Goal: Transaction & Acquisition: Purchase product/service

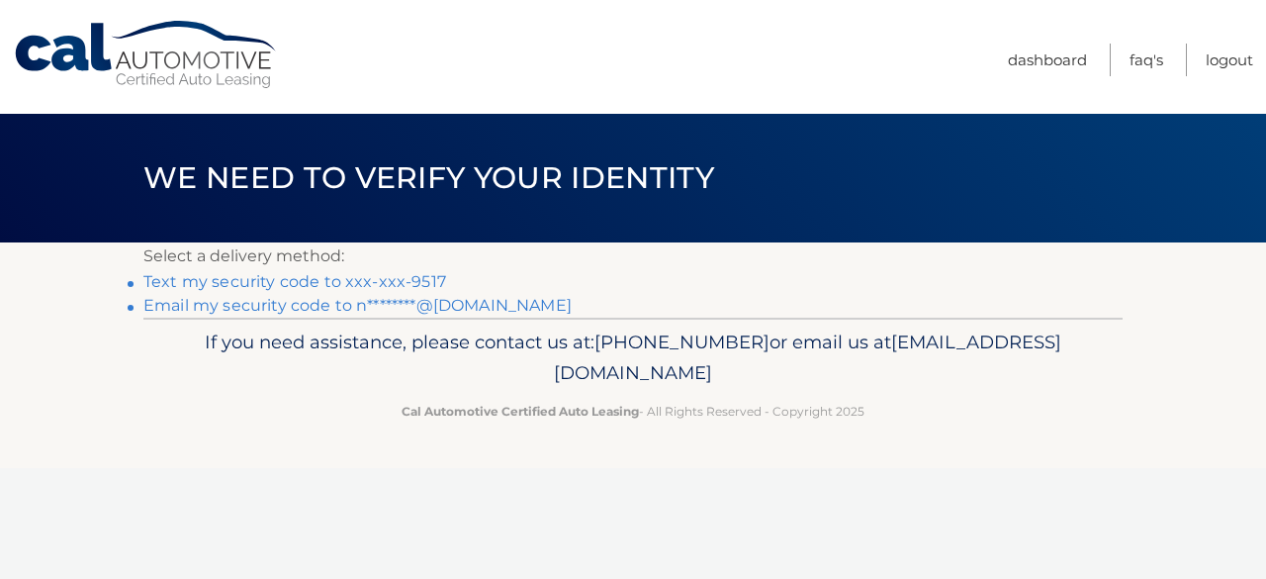
click at [301, 287] on link "Text my security code to xxx-xxx-9517" at bounding box center [294, 281] width 303 height 19
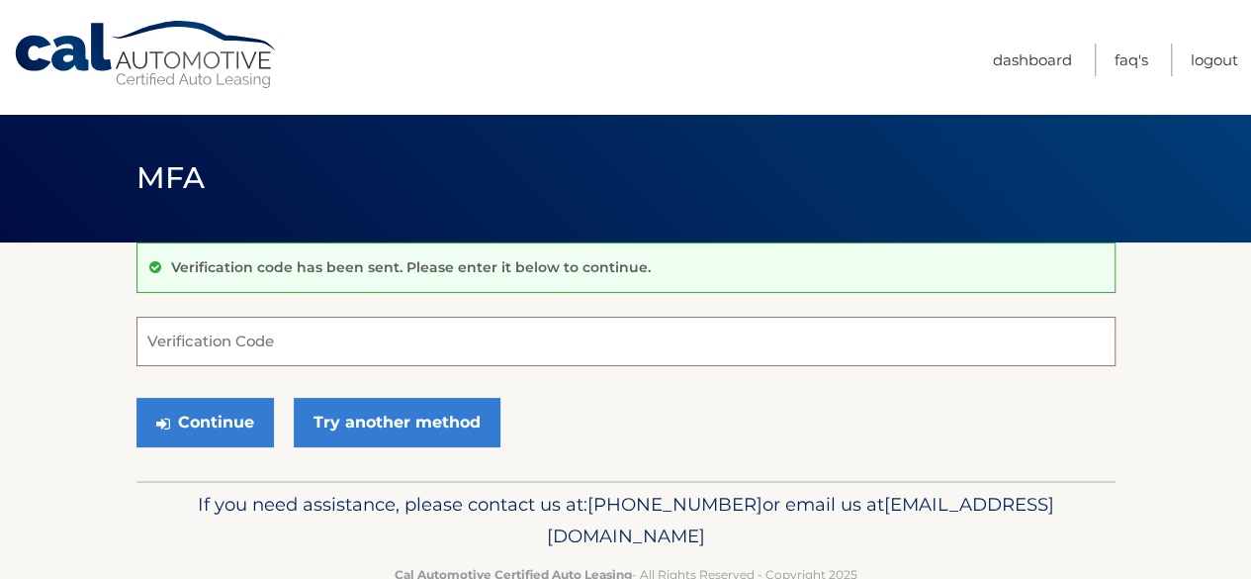
click at [211, 332] on input "Verification Code" at bounding box center [626, 341] width 979 height 49
type input "012122"
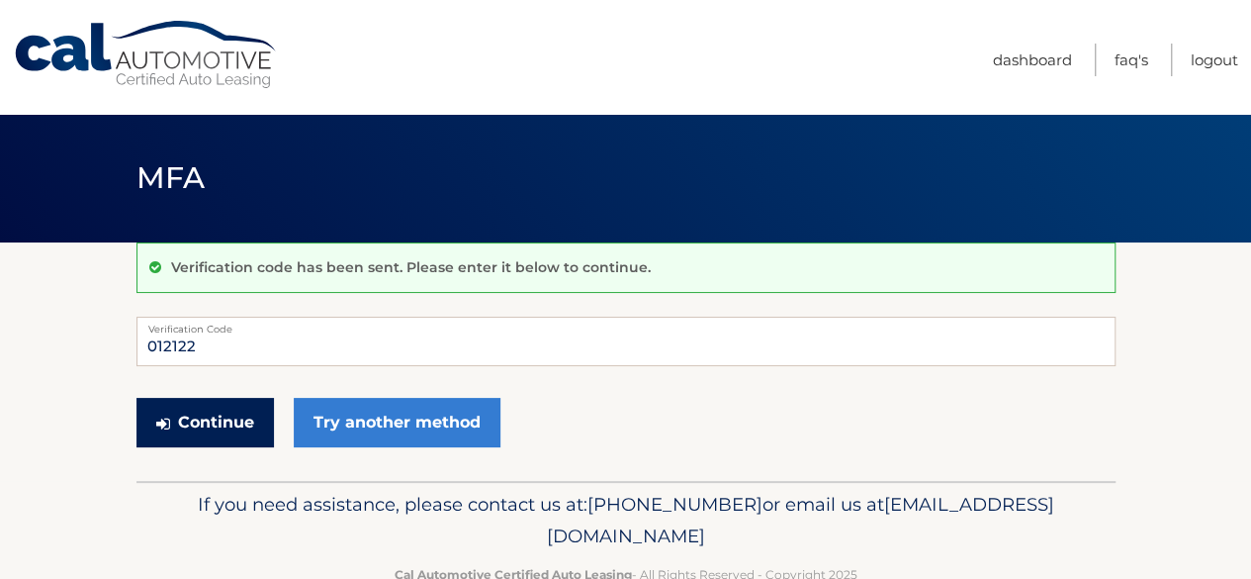
click at [216, 425] on button "Continue" at bounding box center [206, 422] width 138 height 49
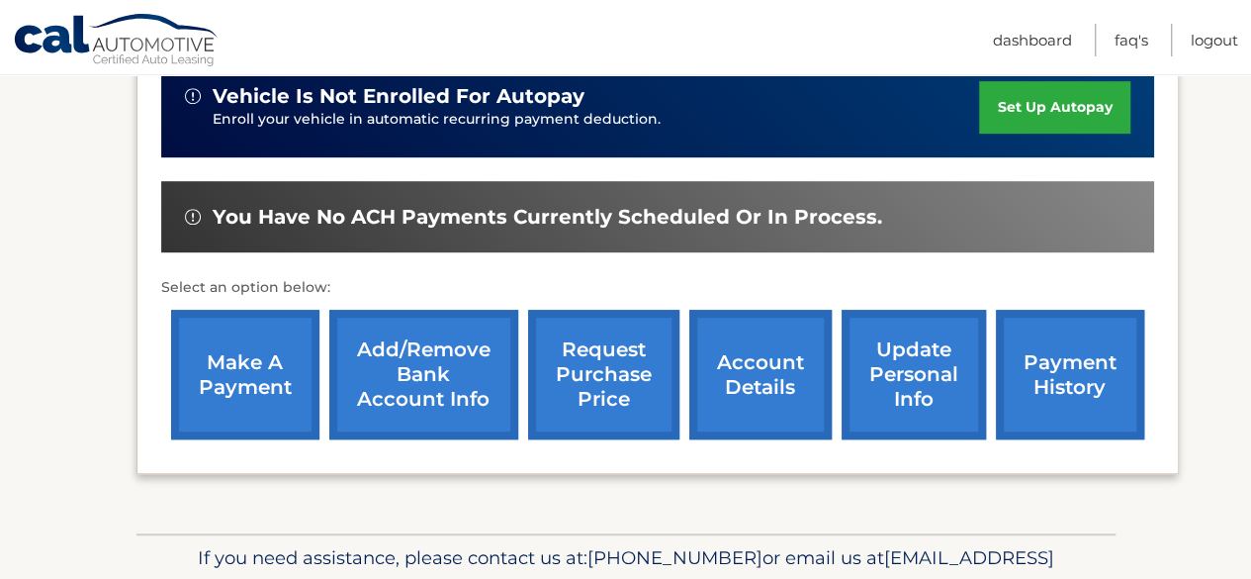
scroll to position [516, 0]
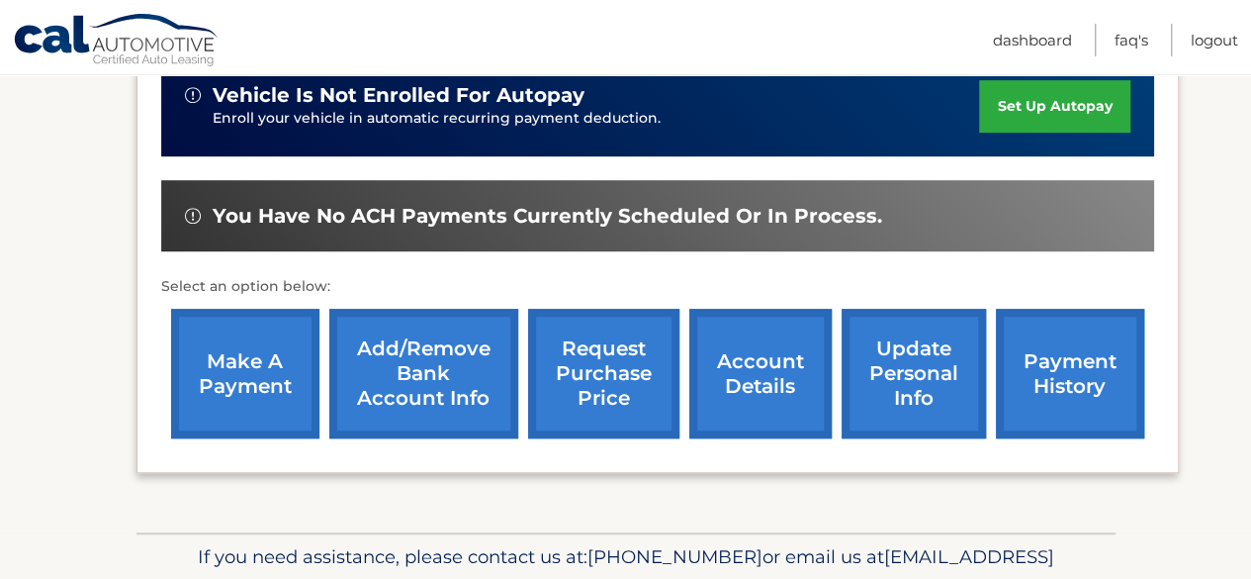
click at [239, 360] on link "make a payment" at bounding box center [245, 374] width 148 height 130
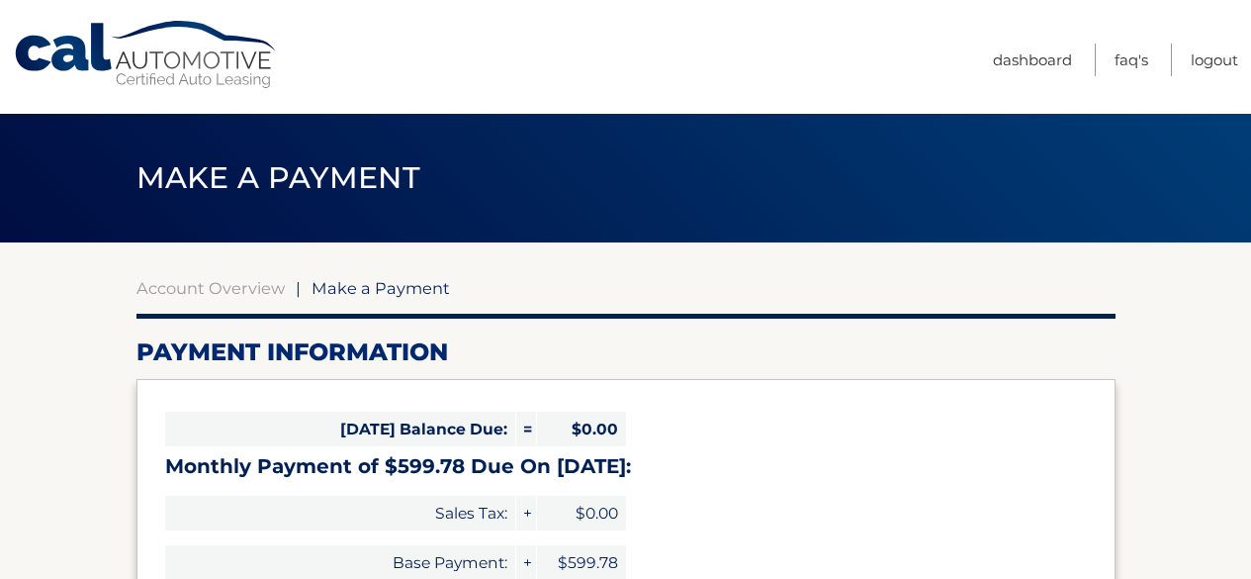
select select "MWJlYmQ3N2YtYmJkOC00OWVkLWI2ZmYtZDFhNTNiNWQ4NGVi"
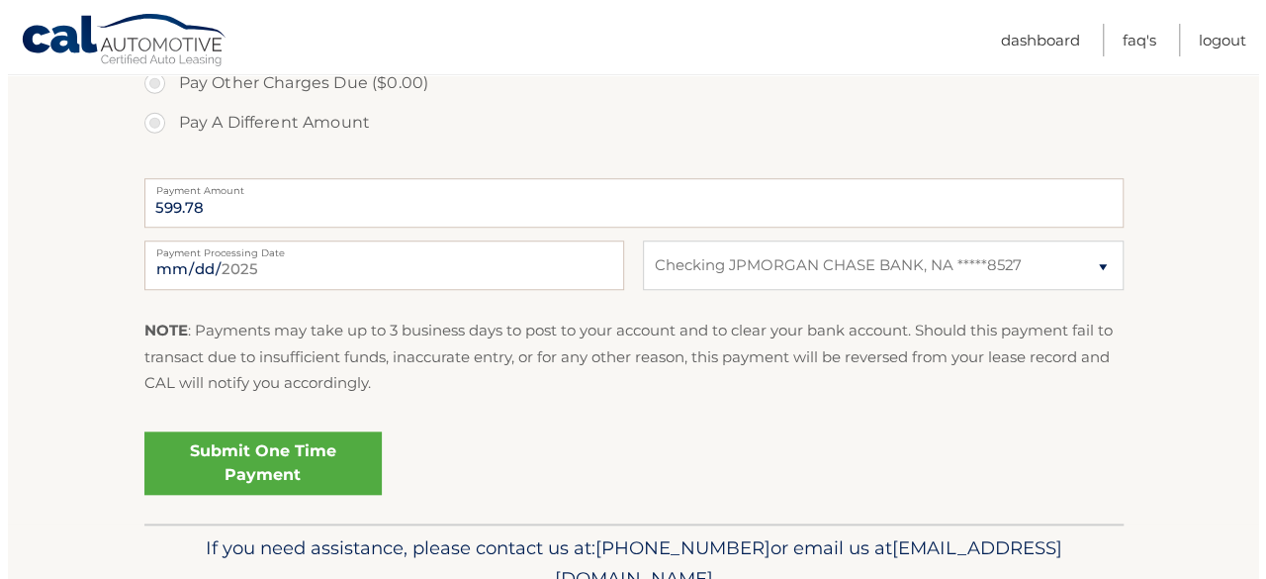
scroll to position [745, 0]
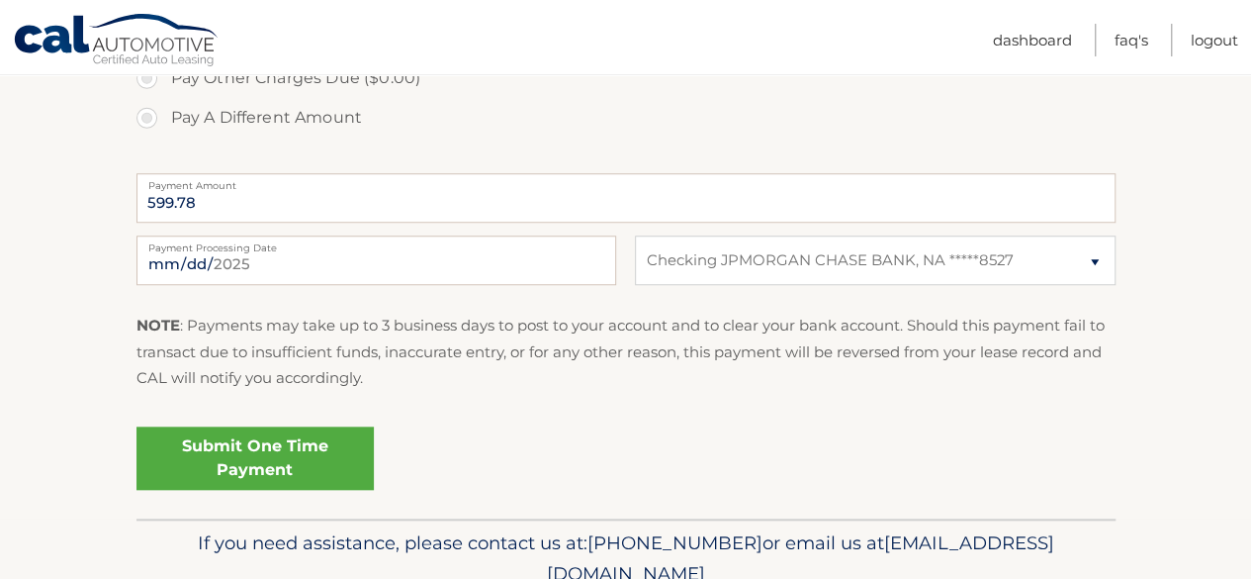
click at [263, 454] on link "Submit One Time Payment" at bounding box center [255, 457] width 237 height 63
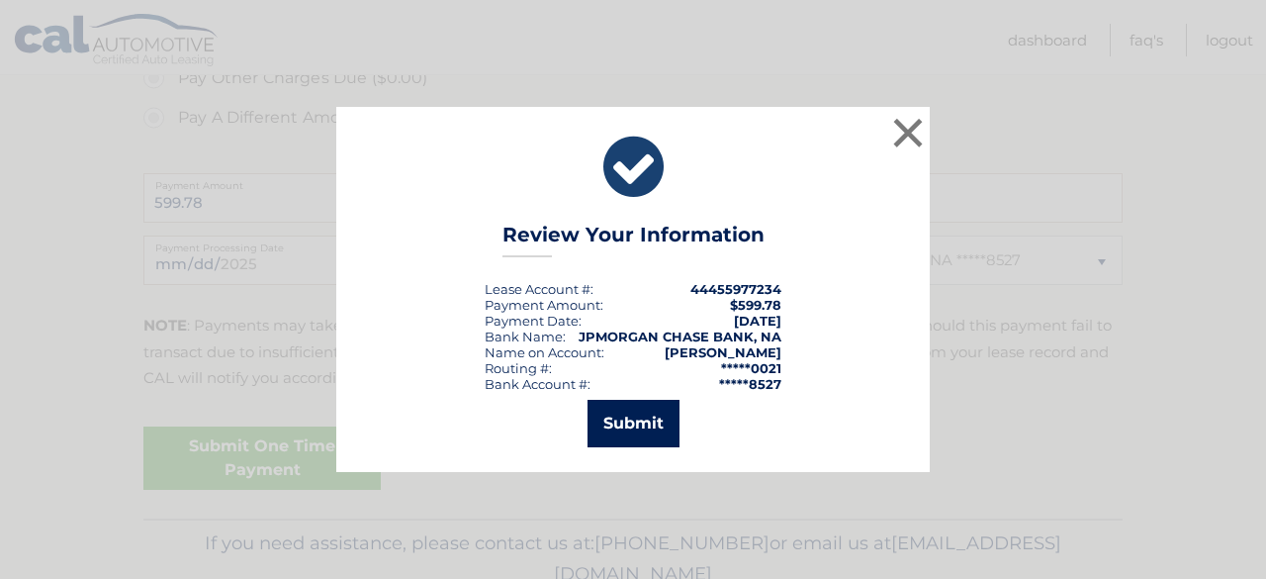
click at [619, 425] on button "Submit" at bounding box center [634, 423] width 92 height 47
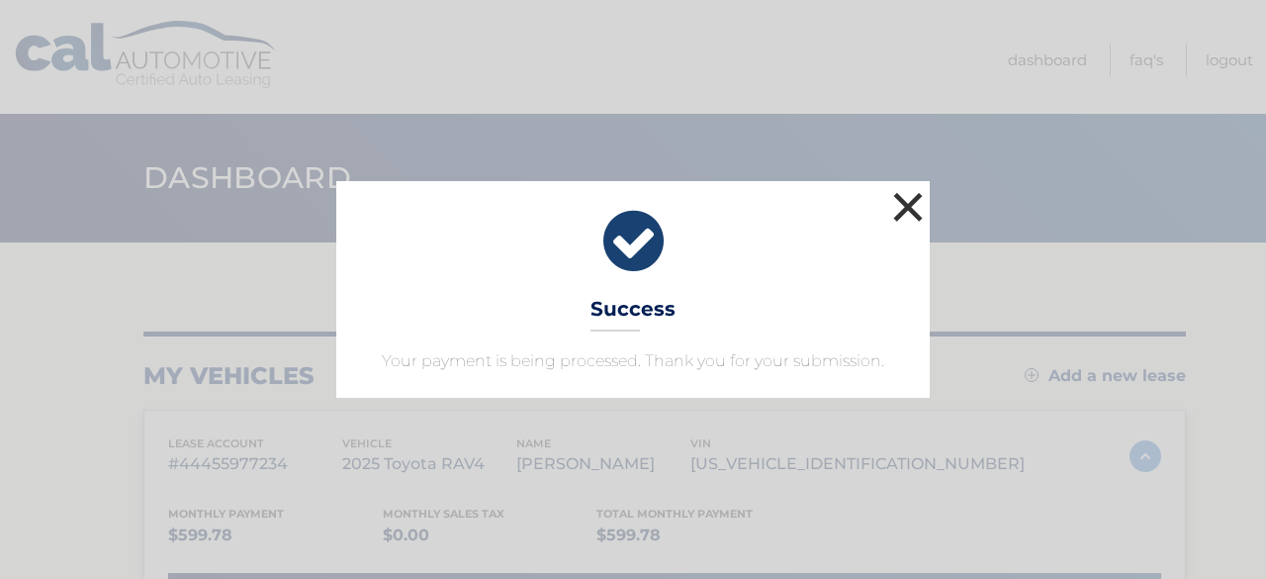
click at [912, 195] on button "×" at bounding box center [908, 207] width 40 height 40
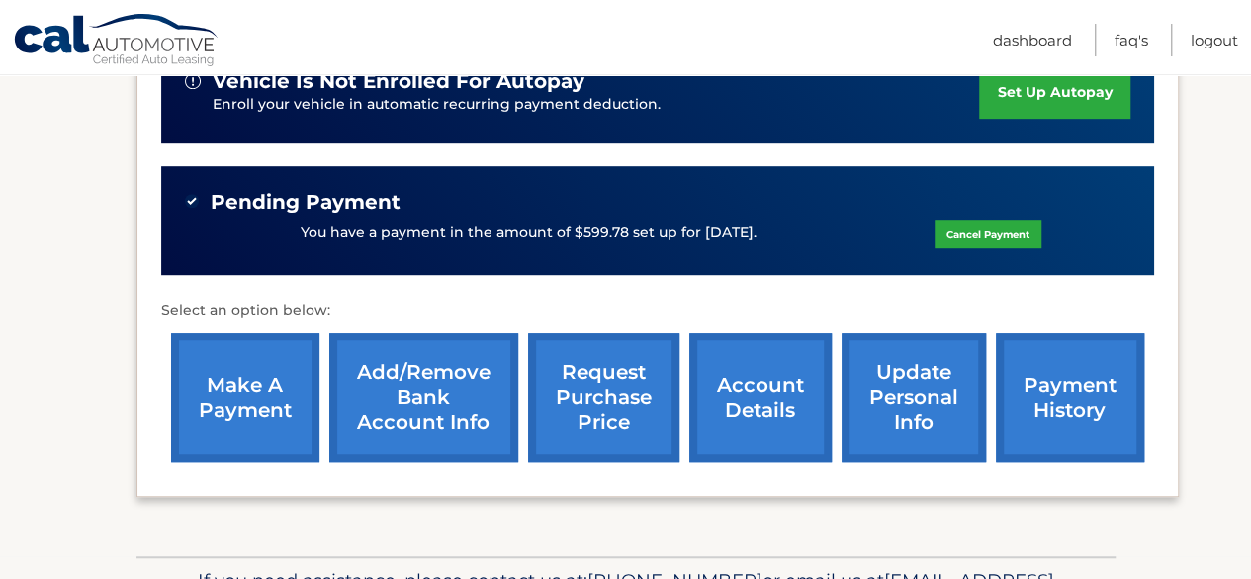
scroll to position [530, 0]
click at [756, 393] on link "account details" at bounding box center [761, 397] width 142 height 130
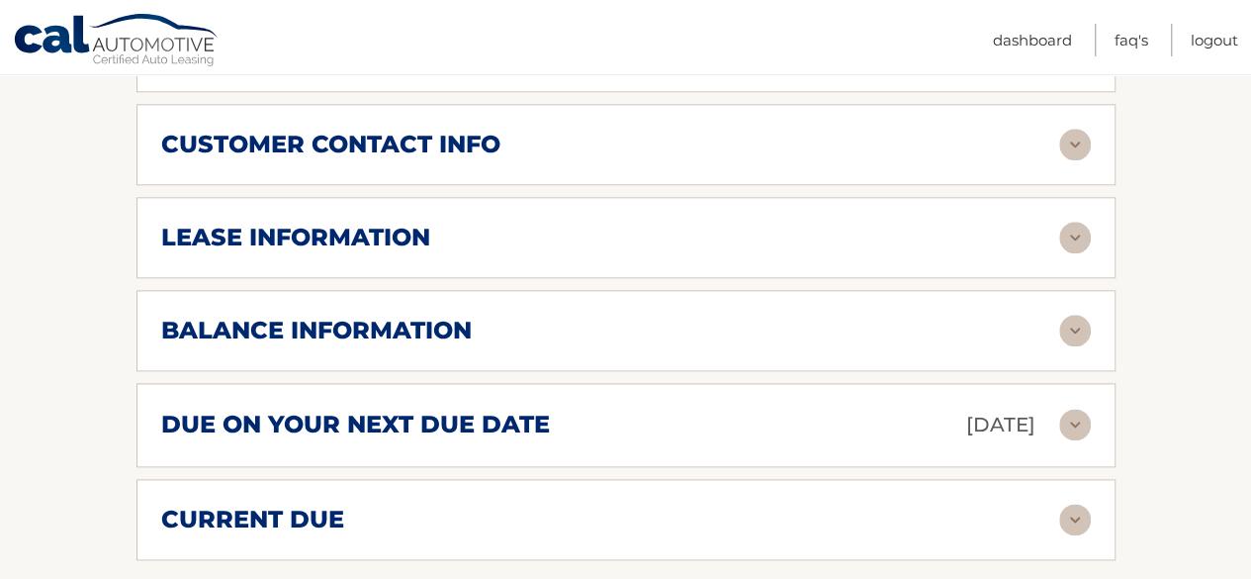
scroll to position [1057, 0]
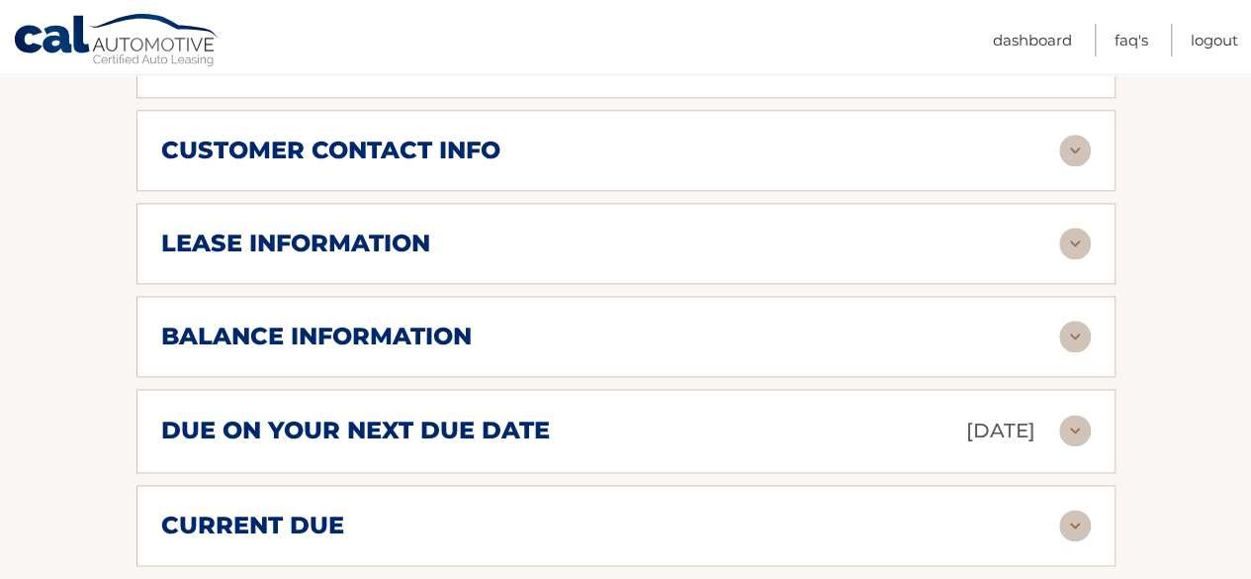
click at [1082, 236] on img at bounding box center [1076, 244] width 32 height 32
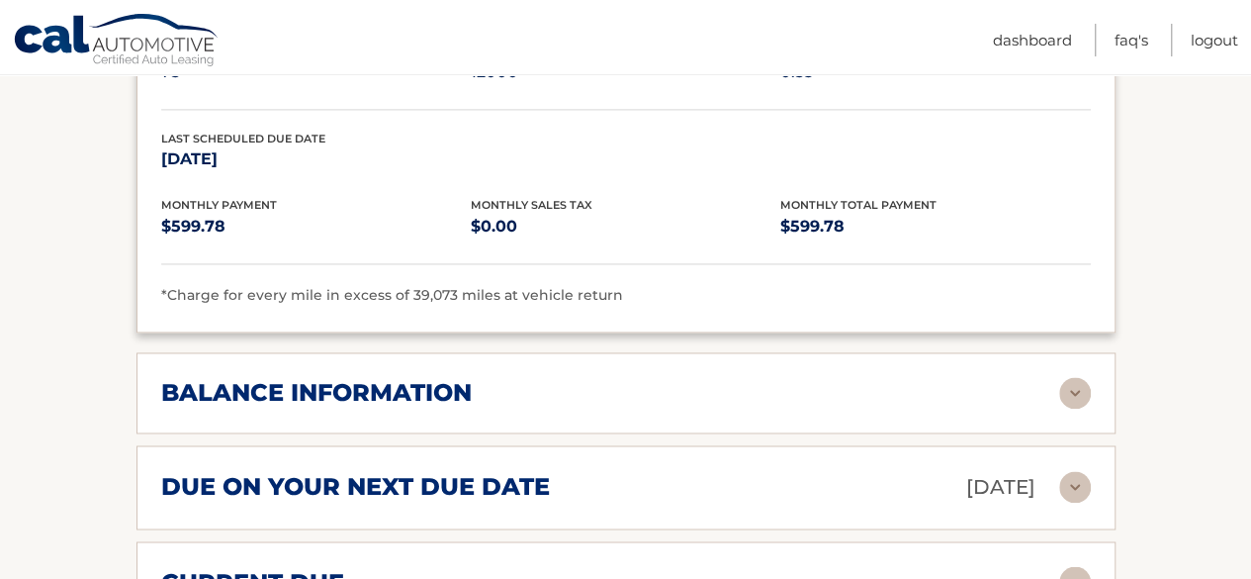
scroll to position [1388, 0]
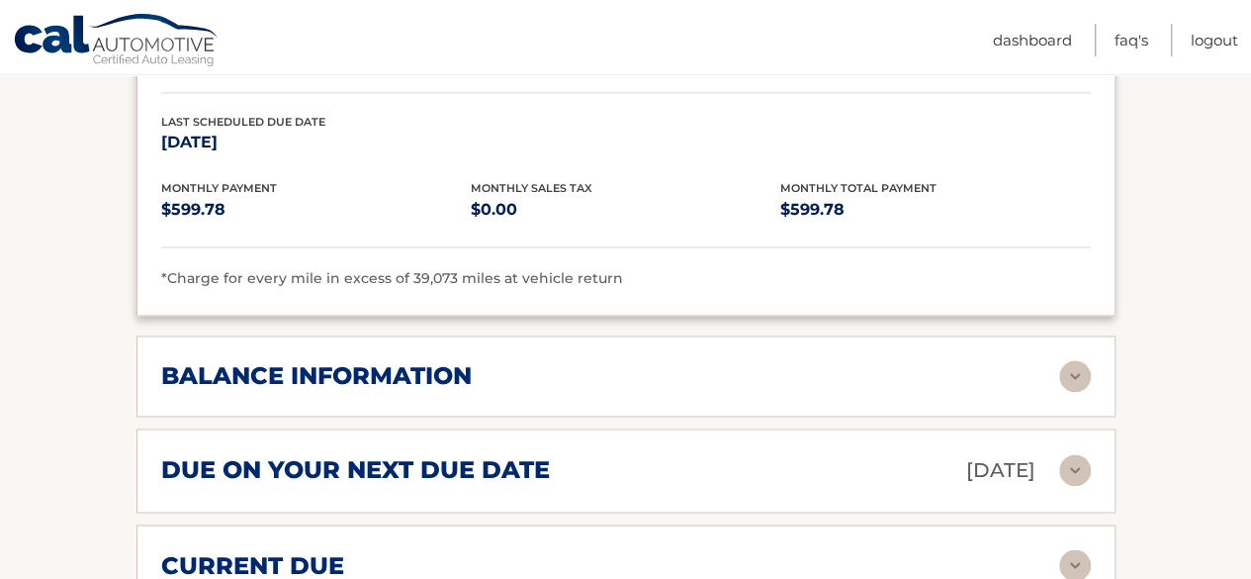
click at [1072, 361] on img at bounding box center [1076, 376] width 32 height 32
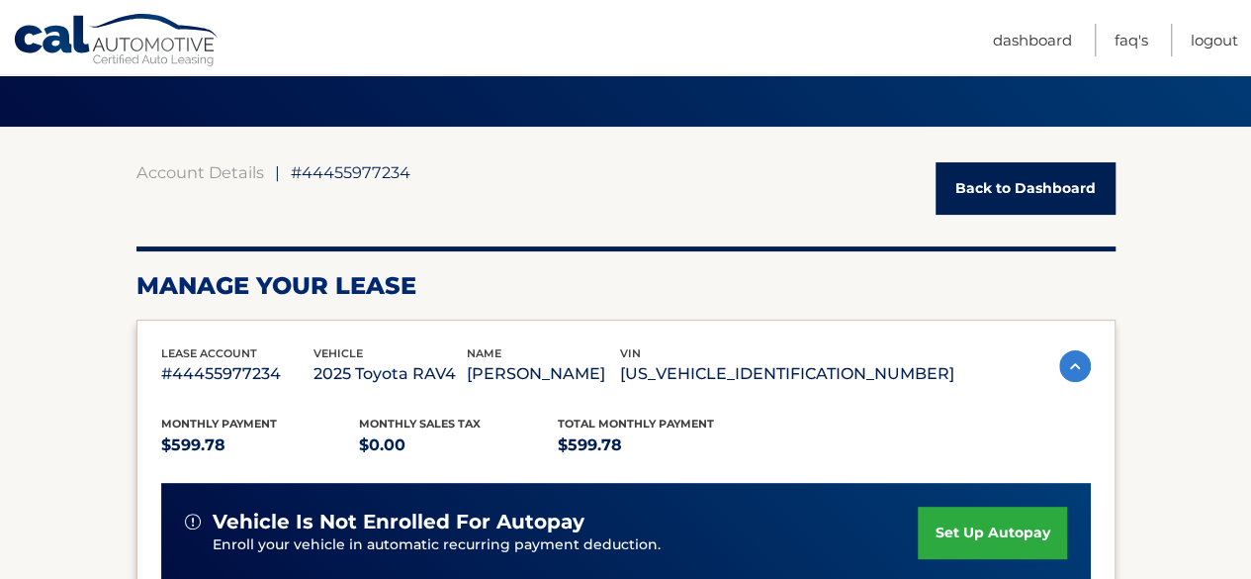
scroll to position [0, 0]
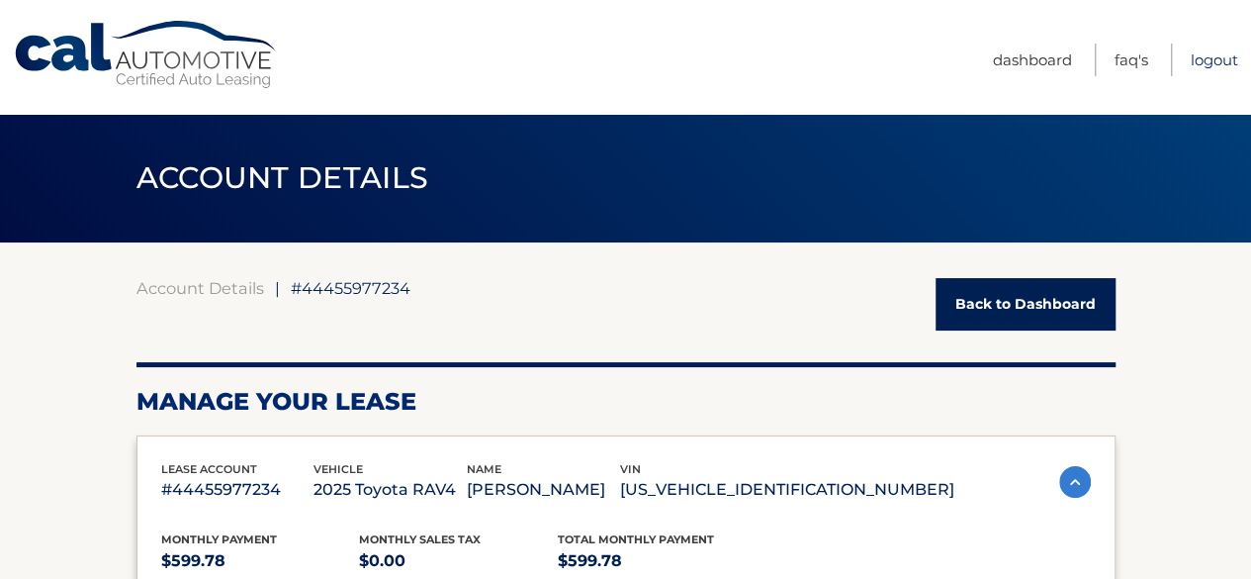
click at [1204, 53] on link "Logout" at bounding box center [1214, 60] width 47 height 33
